Goal: Register for event/course

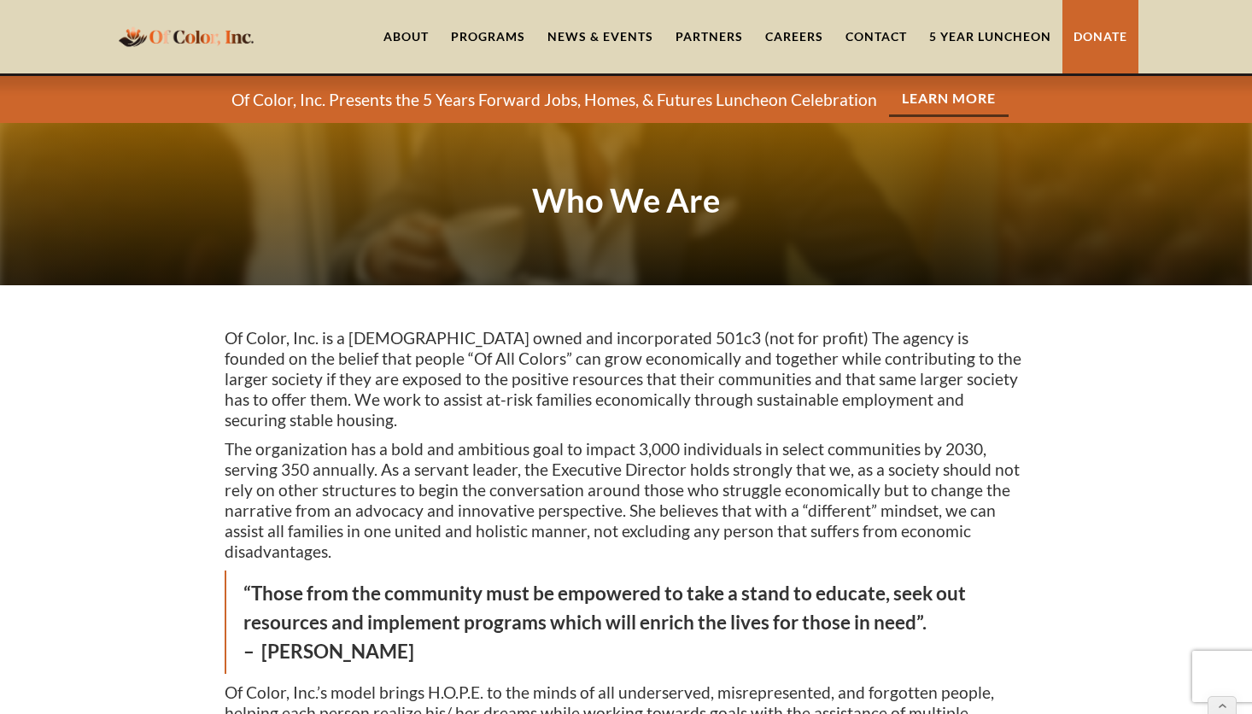
scroll to position [2290, 0]
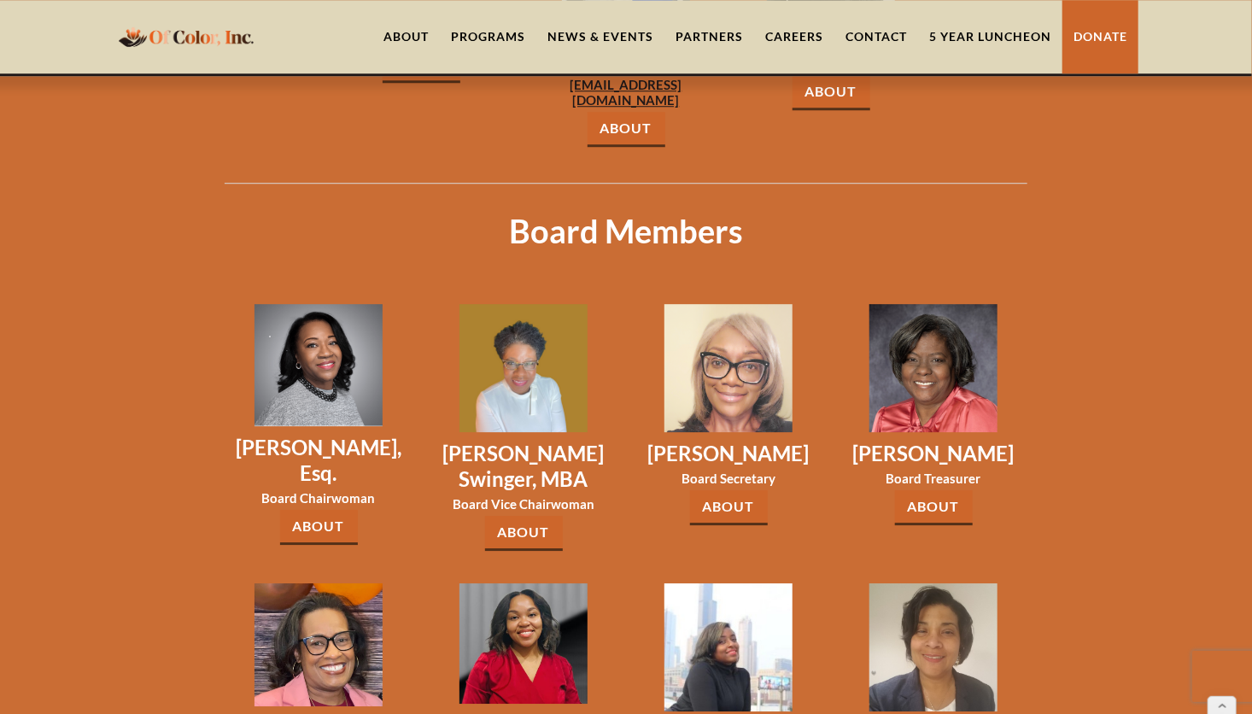
click at [995, 33] on link "5 Year Luncheon" at bounding box center [990, 36] width 144 height 73
